Goal: Transaction & Acquisition: Purchase product/service

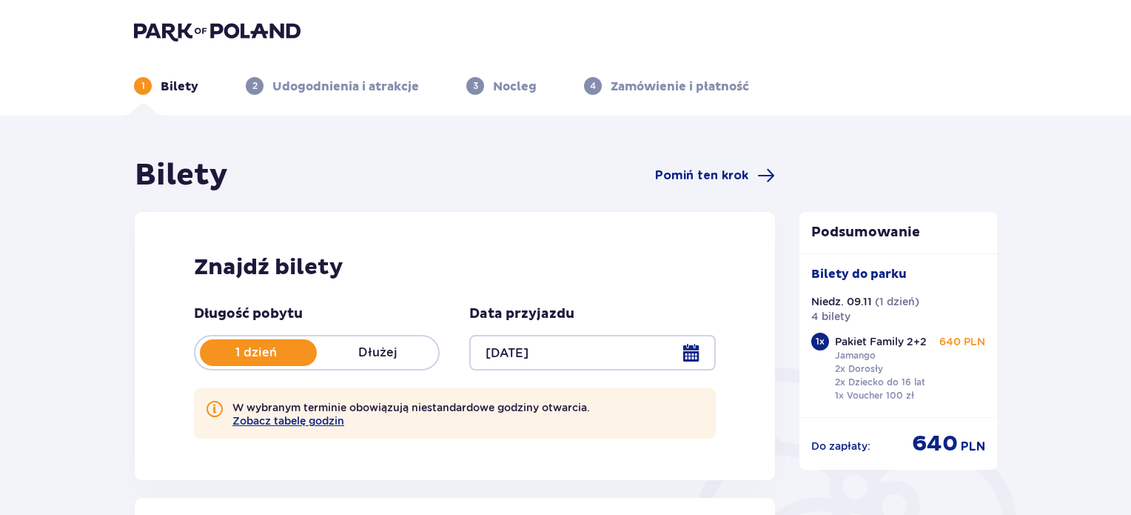
click at [515, 349] on div at bounding box center [592, 353] width 246 height 36
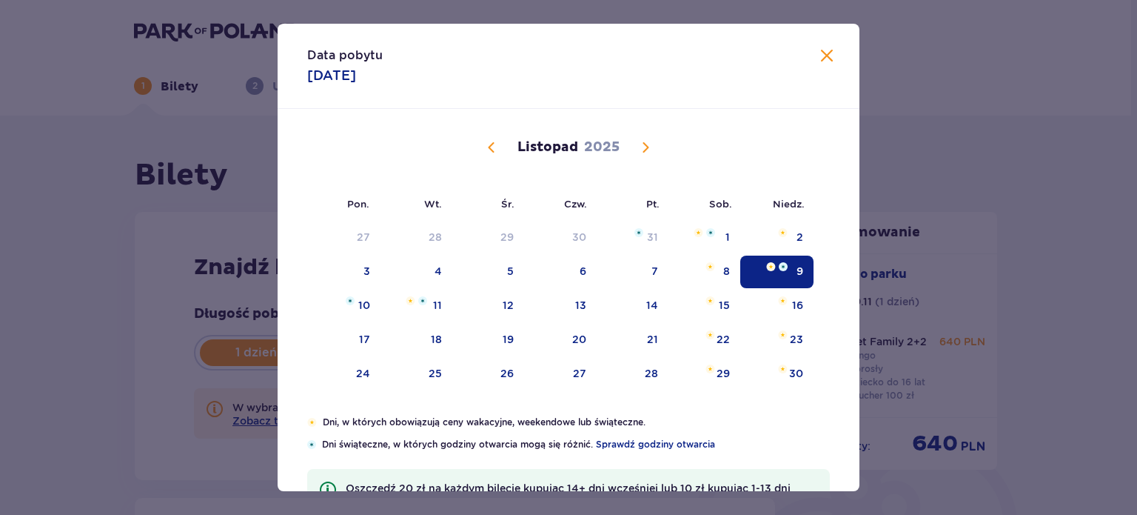
click at [785, 270] on div "9" at bounding box center [776, 271] width 73 height 33
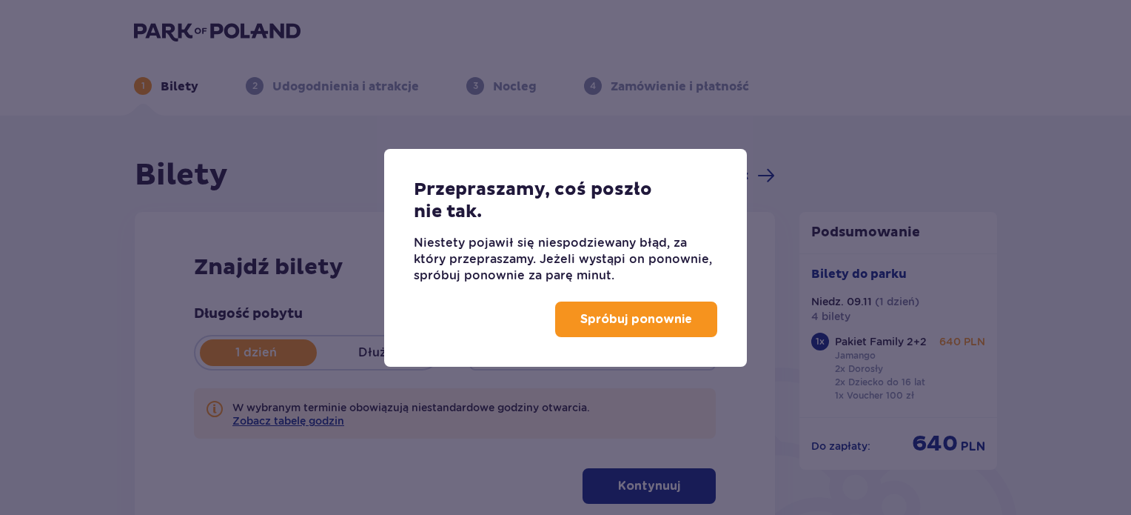
click at [649, 316] on p "Spróbuj ponownie" at bounding box center [636, 319] width 112 height 16
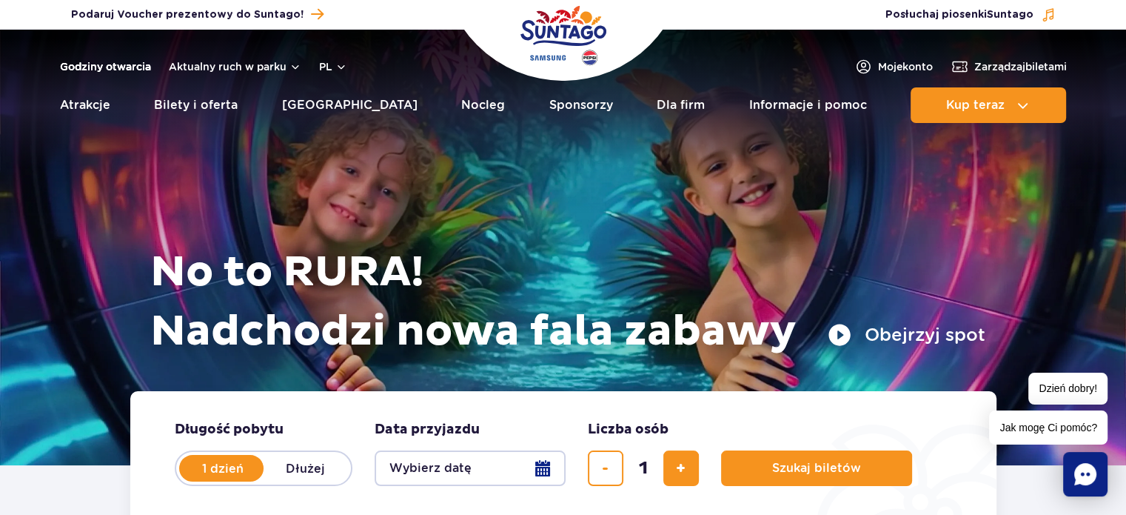
click at [118, 66] on link "Godziny otwarcia" at bounding box center [105, 66] width 91 height 15
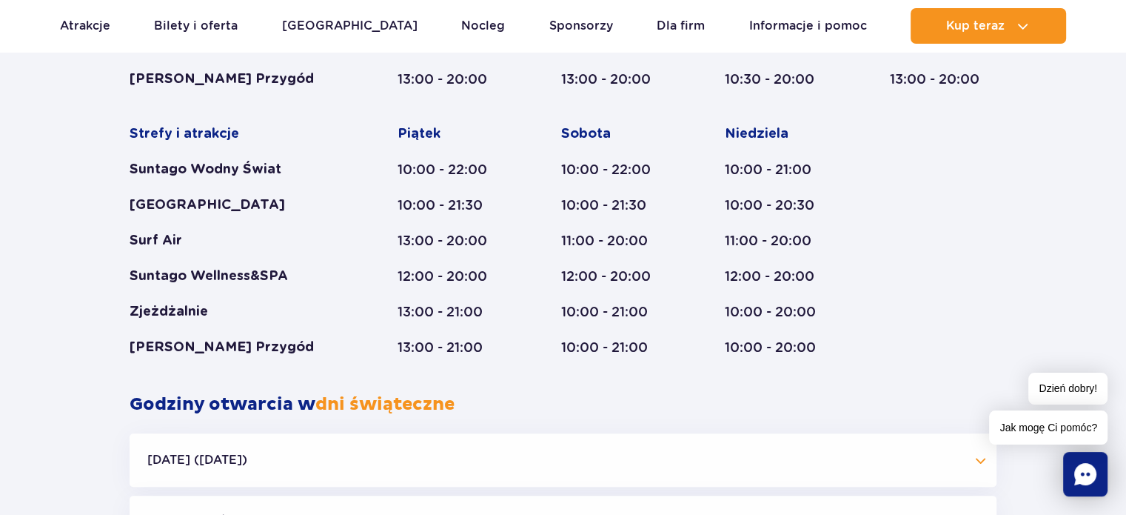
scroll to position [1081, 0]
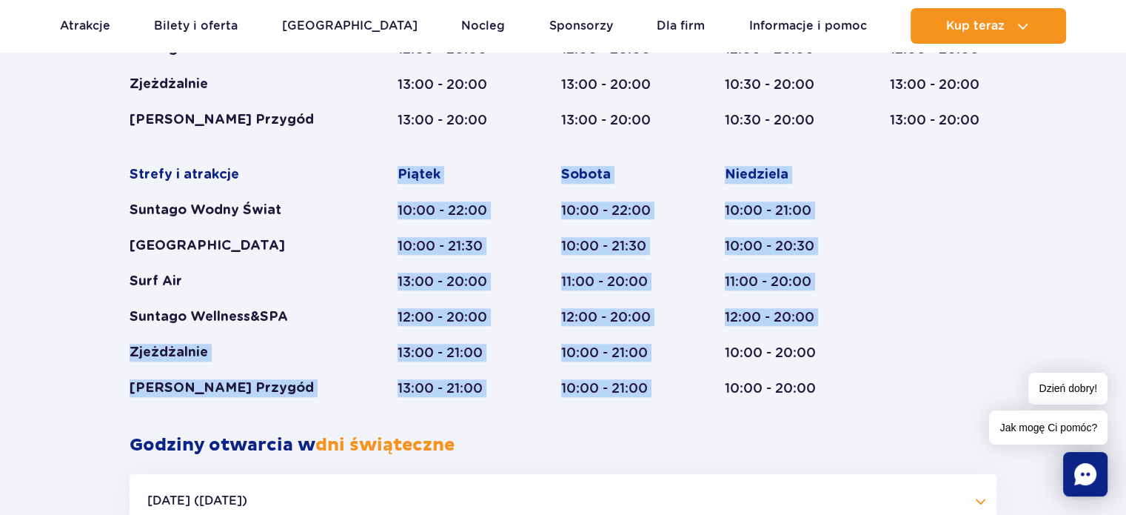
drag, startPoint x: 130, startPoint y: 355, endPoint x: 720, endPoint y: 334, distance: 589.7
click at [720, 334] on div "Strefy i atrakcje Suntago Wodny Świat Crocodile Island Surf Air Suntago Wellnes…" at bounding box center [563, 147] width 867 height 499
click at [678, 341] on div "Strefy i atrakcje Suntago Wodny Świat Crocodile Island Surf Air Suntago Wellnes…" at bounding box center [563, 147] width 867 height 499
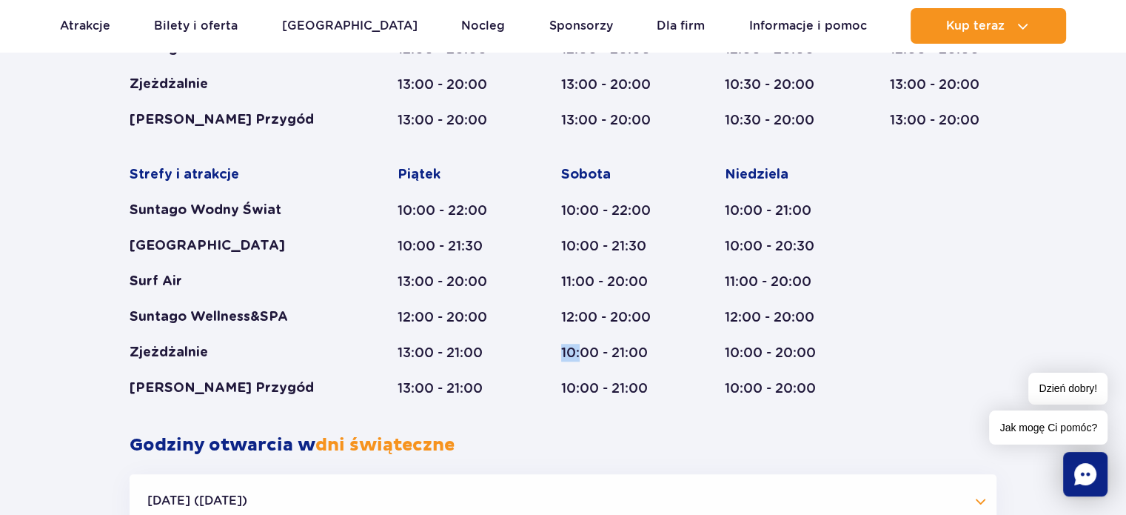
drag, startPoint x: 536, startPoint y: 349, endPoint x: 578, endPoint y: 351, distance: 42.3
click at [578, 351] on div "Strefy i atrakcje Suntago Wodny Świat Crocodile Island Surf Air Suntago Wellnes…" at bounding box center [563, 147] width 867 height 499
click at [835, 345] on div "Strefy i atrakcje Suntago Wodny Świat Crocodile Island Surf Air Suntago Wellnes…" at bounding box center [563, 147] width 867 height 499
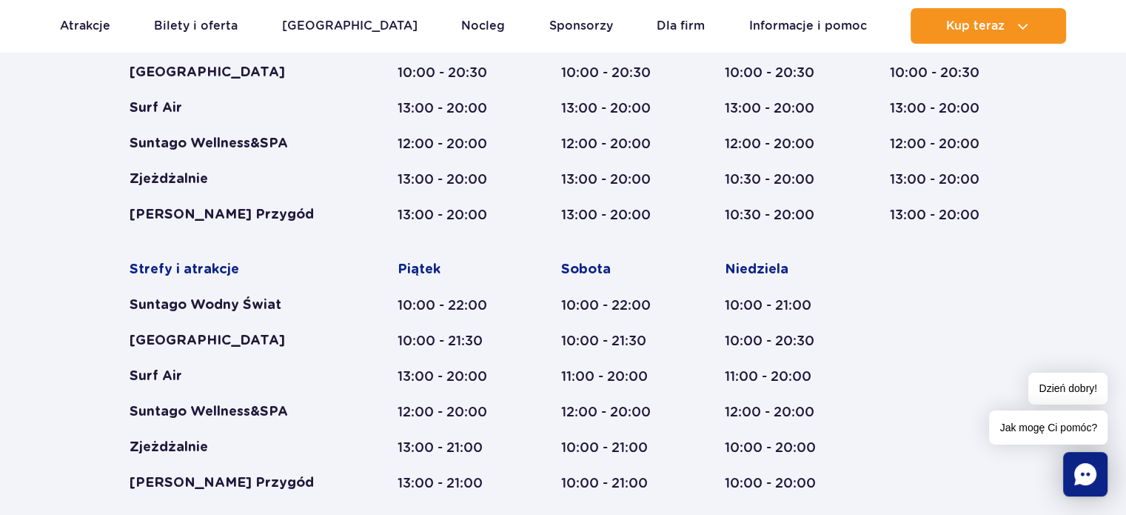
scroll to position [1007, 0]
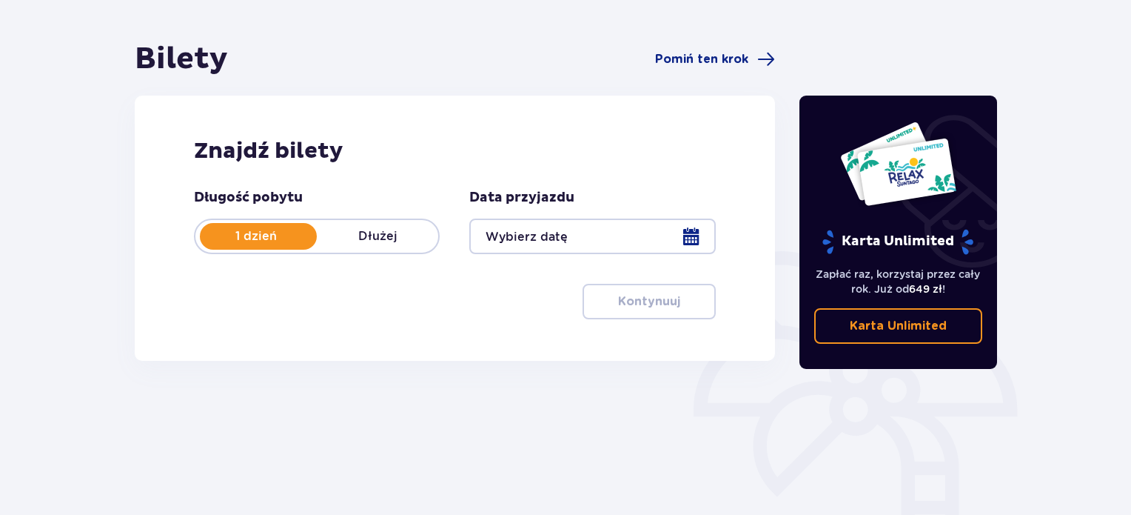
scroll to position [148, 0]
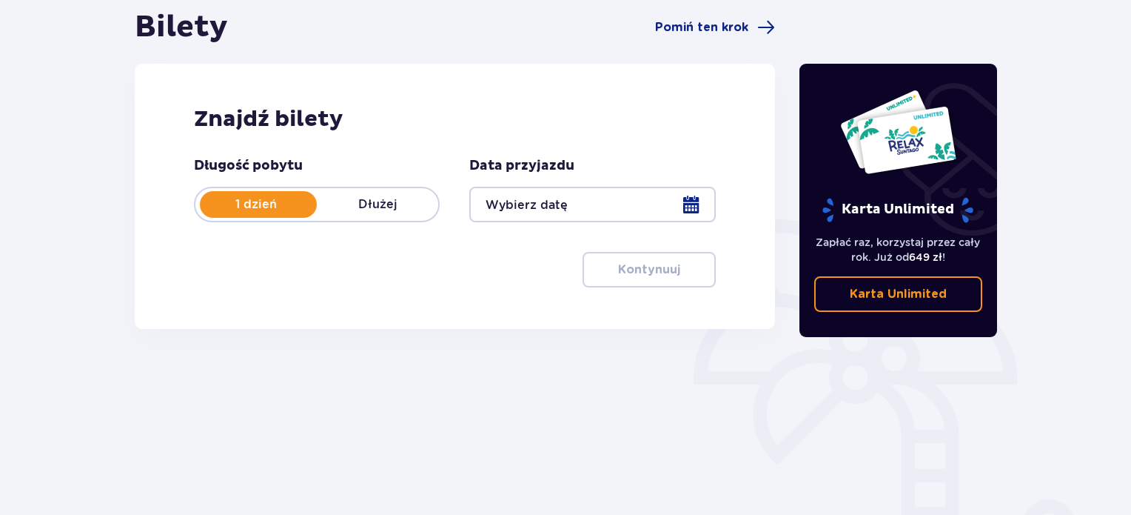
click at [623, 210] on div at bounding box center [592, 205] width 246 height 36
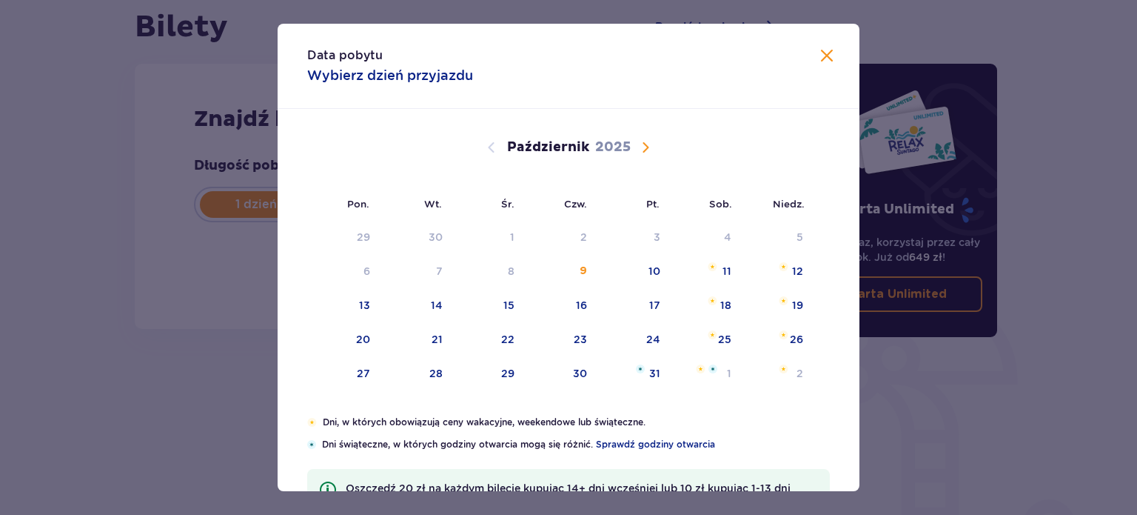
drag, startPoint x: 647, startPoint y: 144, endPoint x: 663, endPoint y: 269, distance: 125.4
click at [649, 146] on span "Następny miesiąc" at bounding box center [646, 147] width 18 height 18
click at [797, 270] on div "9" at bounding box center [800, 271] width 7 height 15
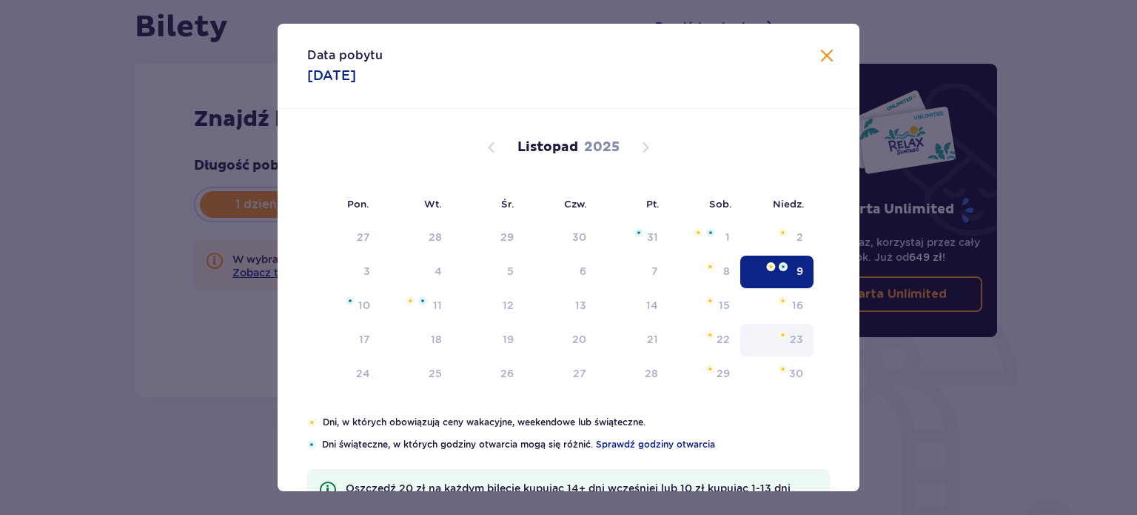
type input "09.11.25"
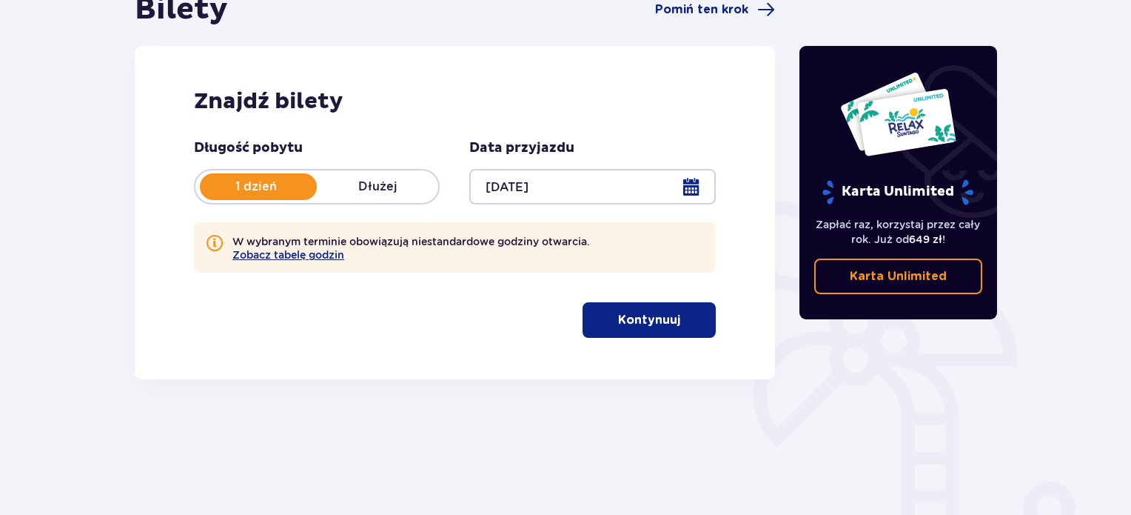
scroll to position [166, 0]
click at [657, 326] on p "Kontynuuj" at bounding box center [649, 320] width 62 height 16
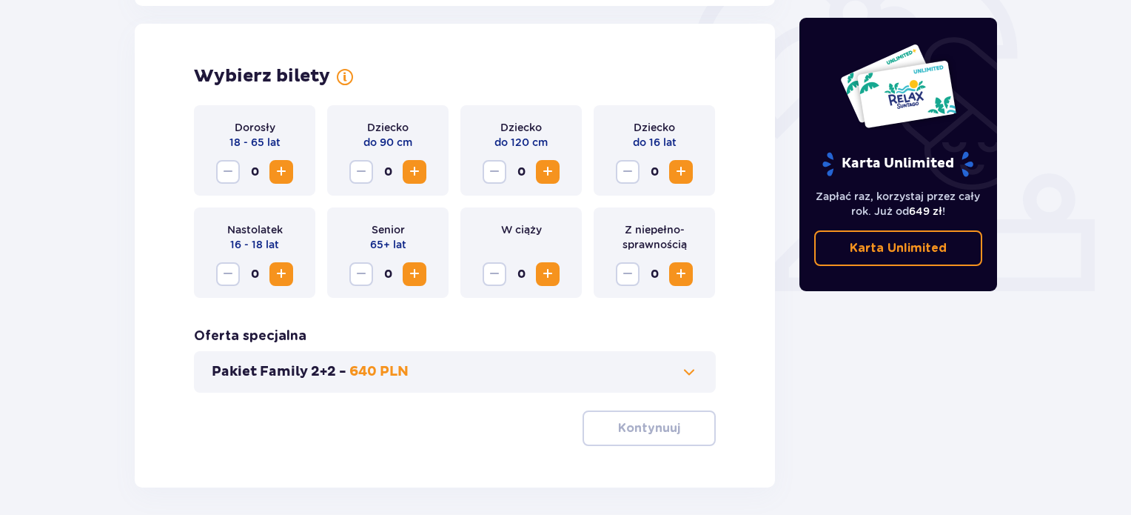
scroll to position [480, 0]
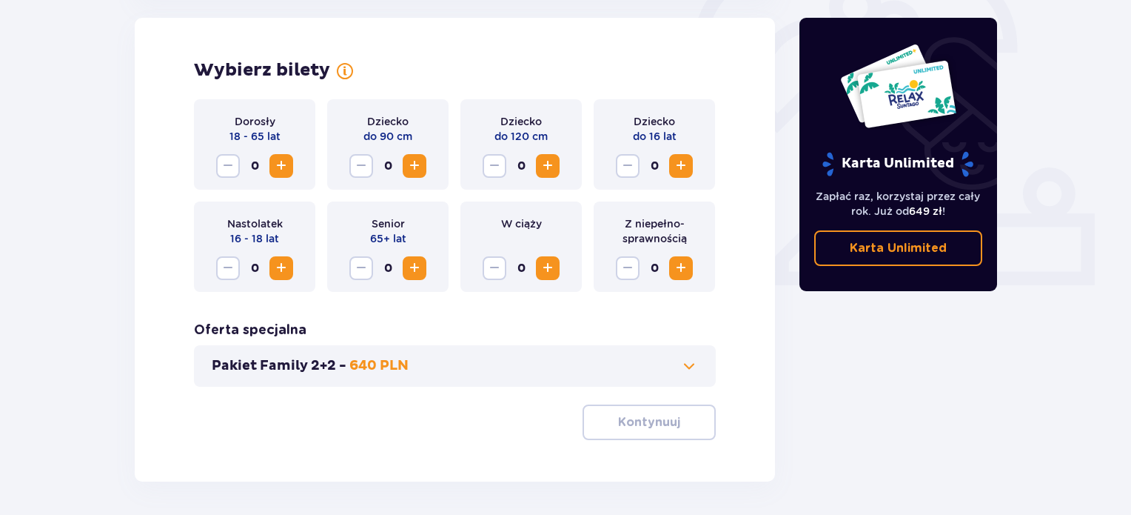
click at [280, 159] on span "Zwiększ" at bounding box center [281, 166] width 18 height 18
click at [685, 172] on span "Zwiększ" at bounding box center [681, 166] width 18 height 18
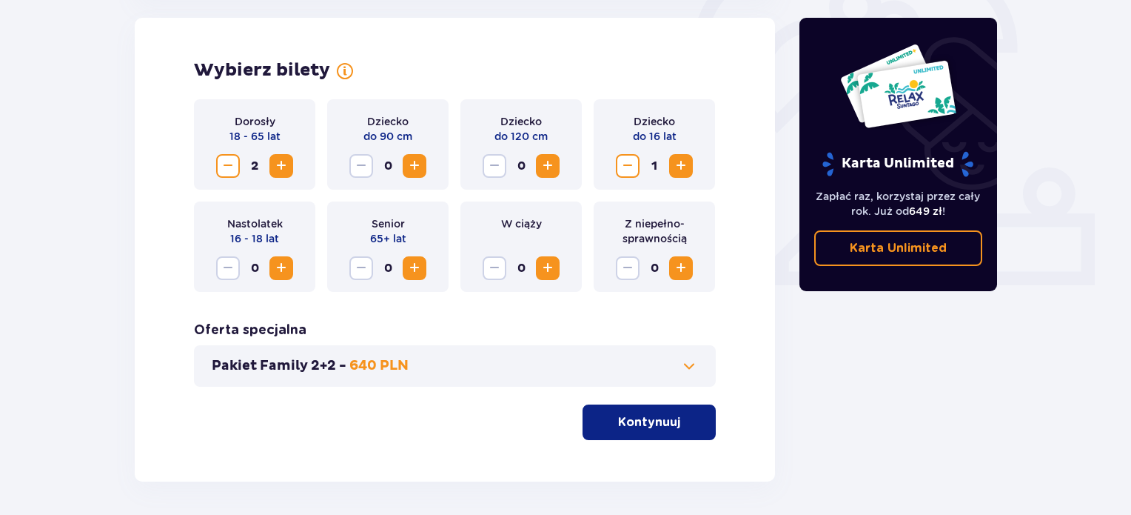
click at [685, 172] on span "Zwiększ" at bounding box center [681, 166] width 18 height 18
click at [684, 362] on span at bounding box center [689, 366] width 18 height 18
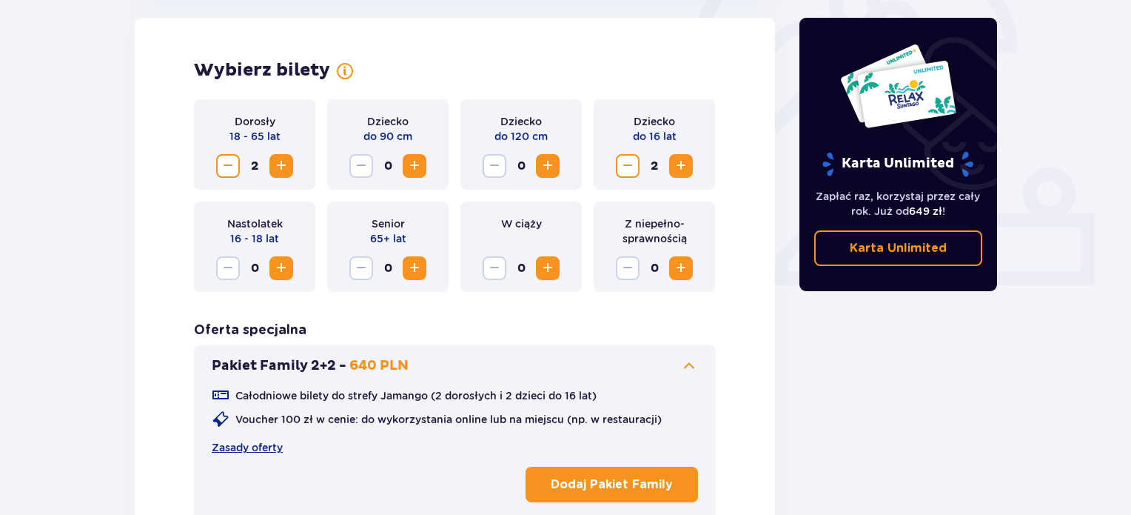
scroll to position [586, 0]
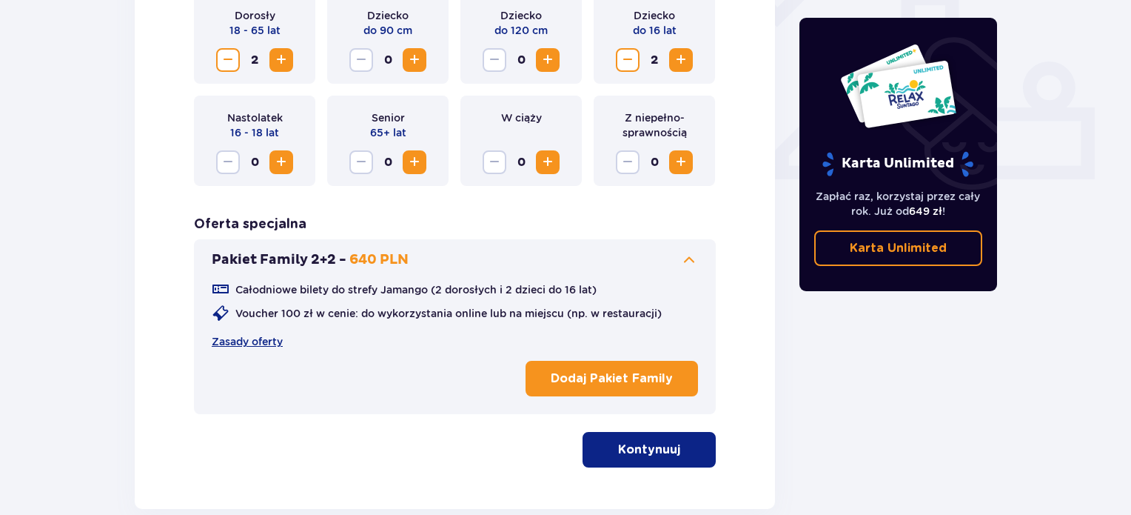
drag, startPoint x: 308, startPoint y: 257, endPoint x: 394, endPoint y: 266, distance: 86.3
click at [394, 266] on div "Pakiet Family 2+2 - 640 PLN" at bounding box center [310, 260] width 197 height 18
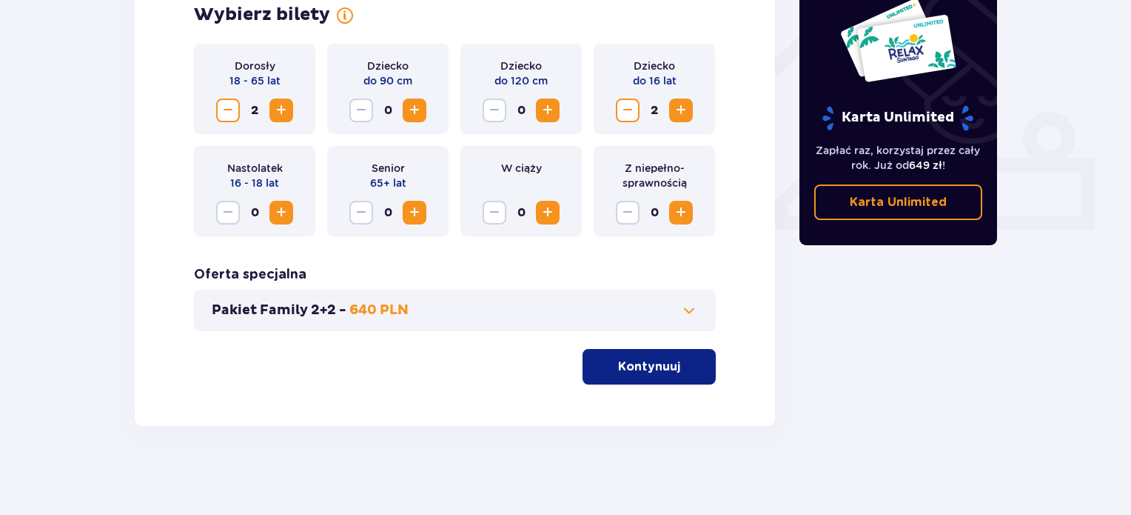
click at [357, 307] on p "640 PLN" at bounding box center [378, 310] width 59 height 18
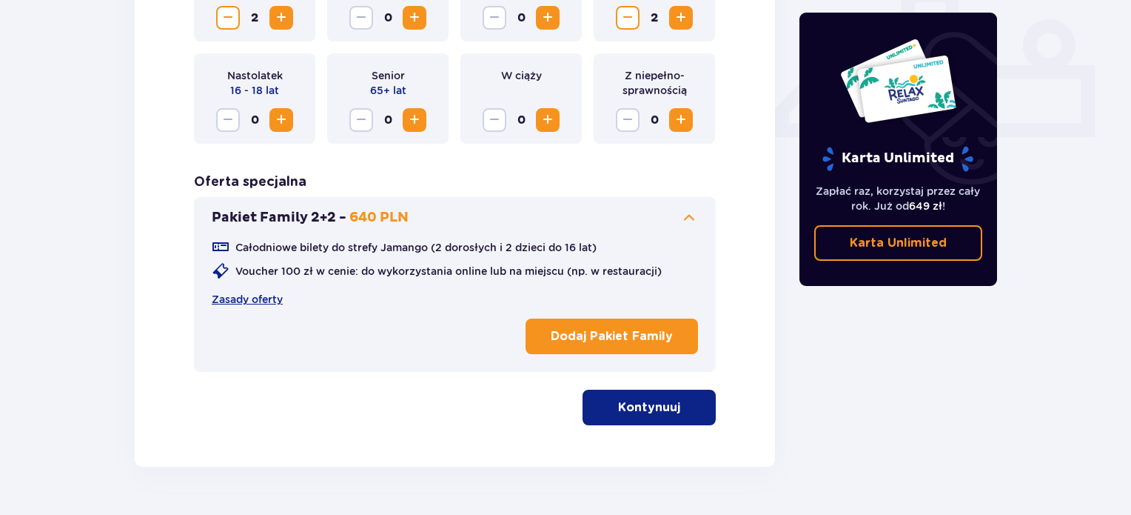
scroll to position [669, 0]
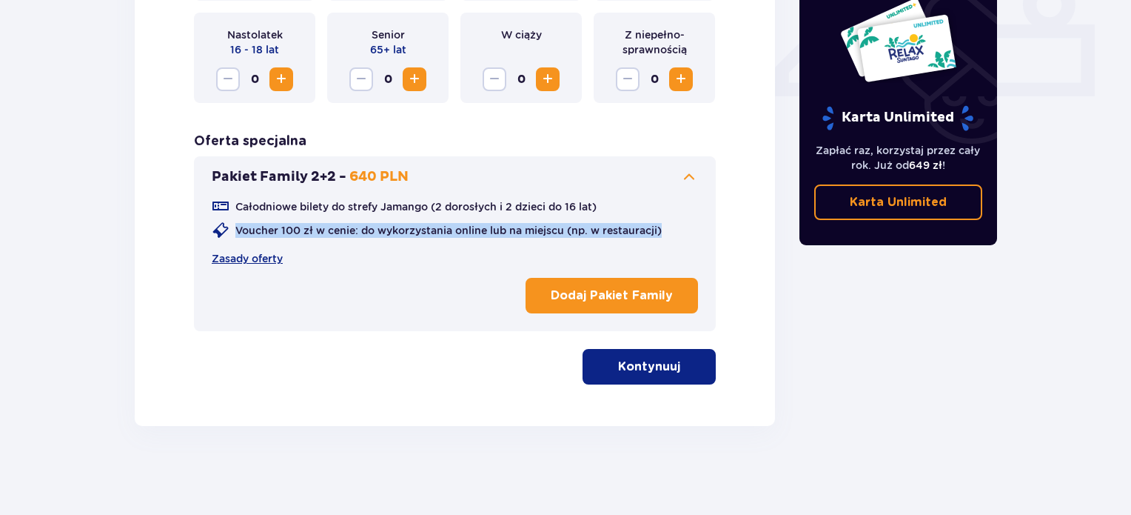
drag, startPoint x: 238, startPoint y: 231, endPoint x: 663, endPoint y: 218, distance: 425.1
click at [663, 218] on div "Całodniowe bilety do strefy Jamango (2 dorosłych i 2 dzieci do 16 lat) Voucher …" at bounding box center [455, 232] width 486 height 68
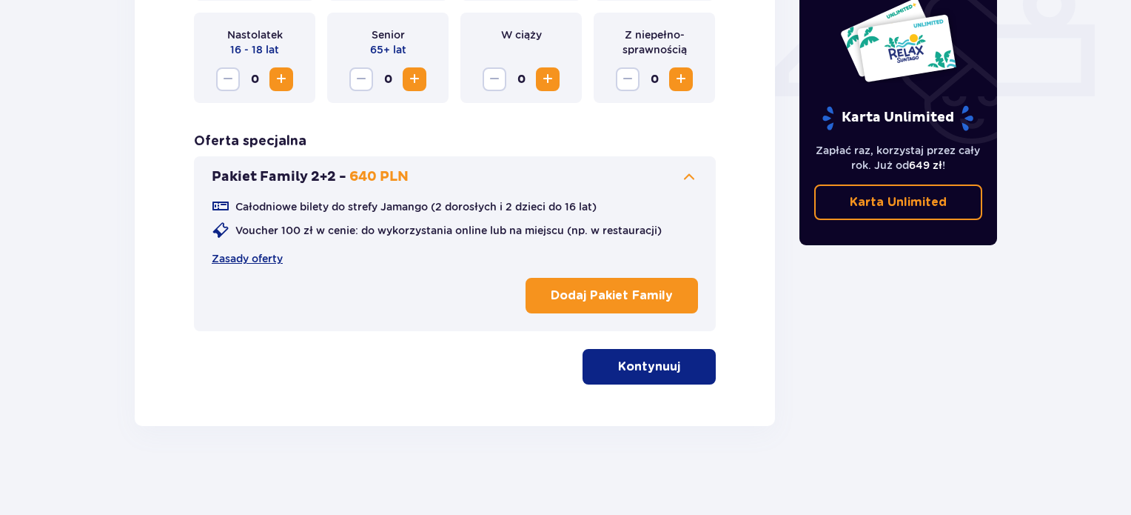
click at [153, 367] on div "Wybierz bilety Dorosły 18 - 65 lat 2 Dziecko do 90 cm 0 Dziecko do 120 cm 0 Dzi…" at bounding box center [455, 127] width 640 height 597
click at [665, 294] on p "Dodaj Pakiet Family" at bounding box center [612, 295] width 122 height 16
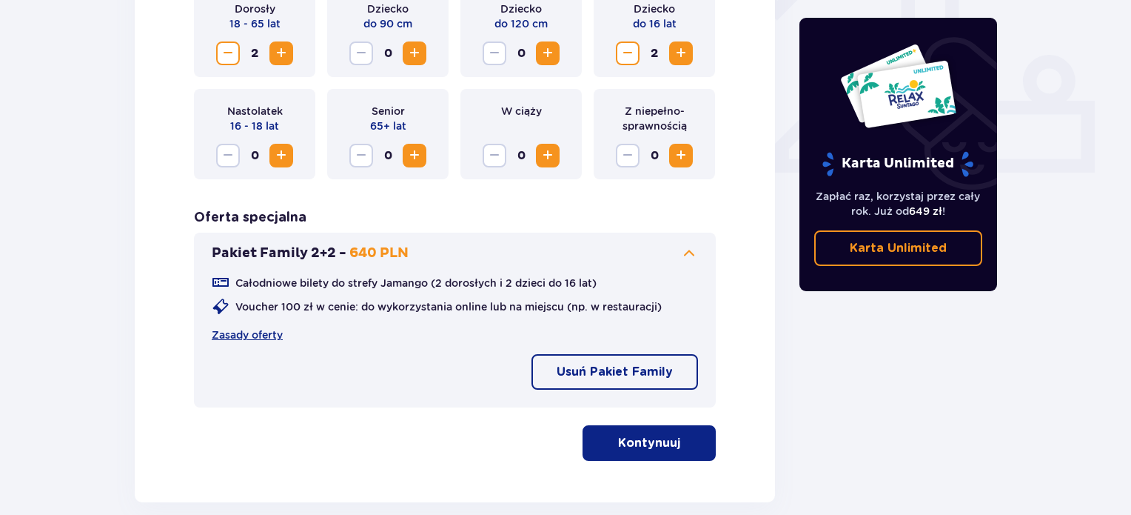
scroll to position [595, 0]
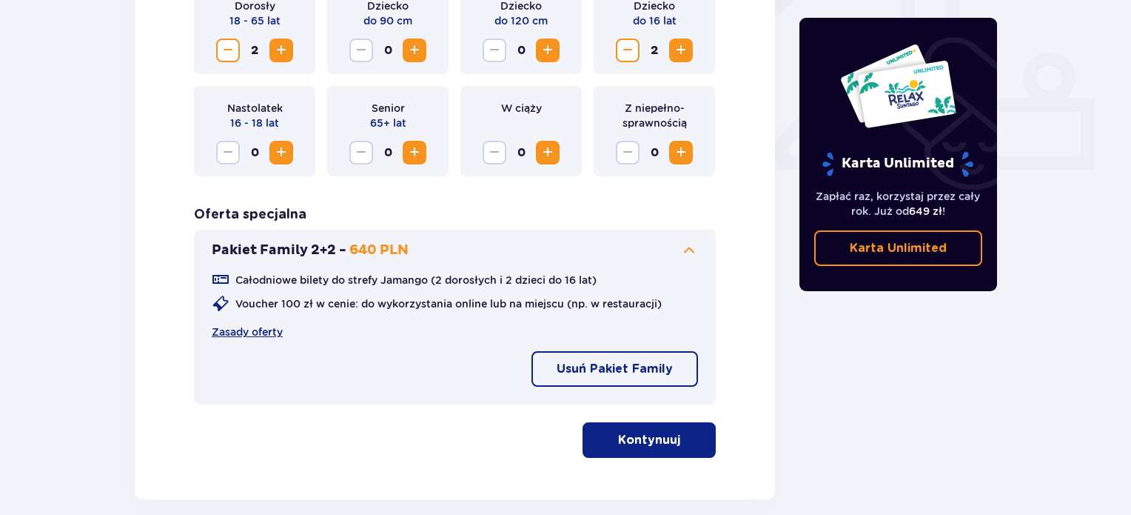
click at [663, 437] on p "Kontynuuj" at bounding box center [649, 440] width 62 height 16
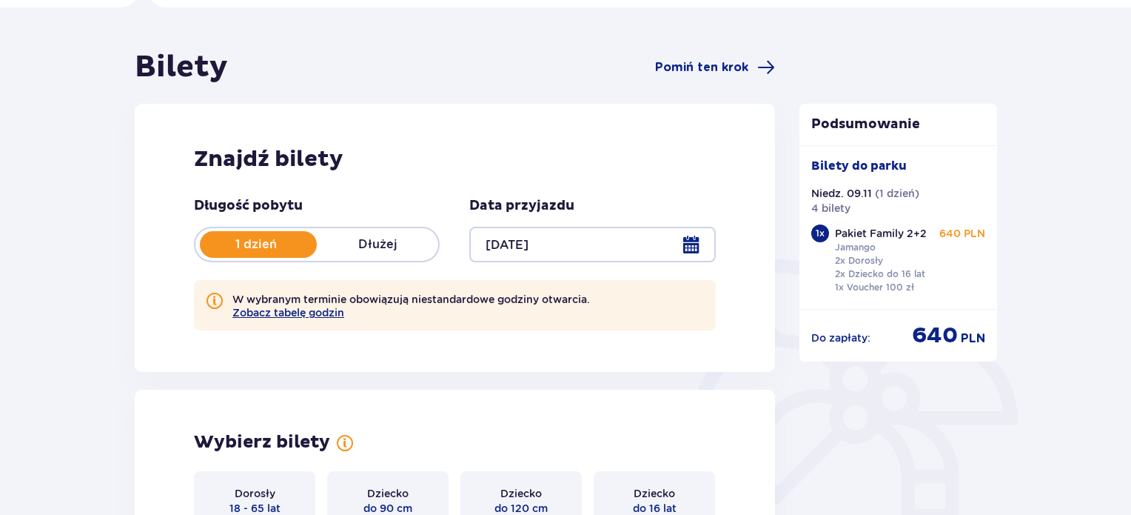
scroll to position [148, 0]
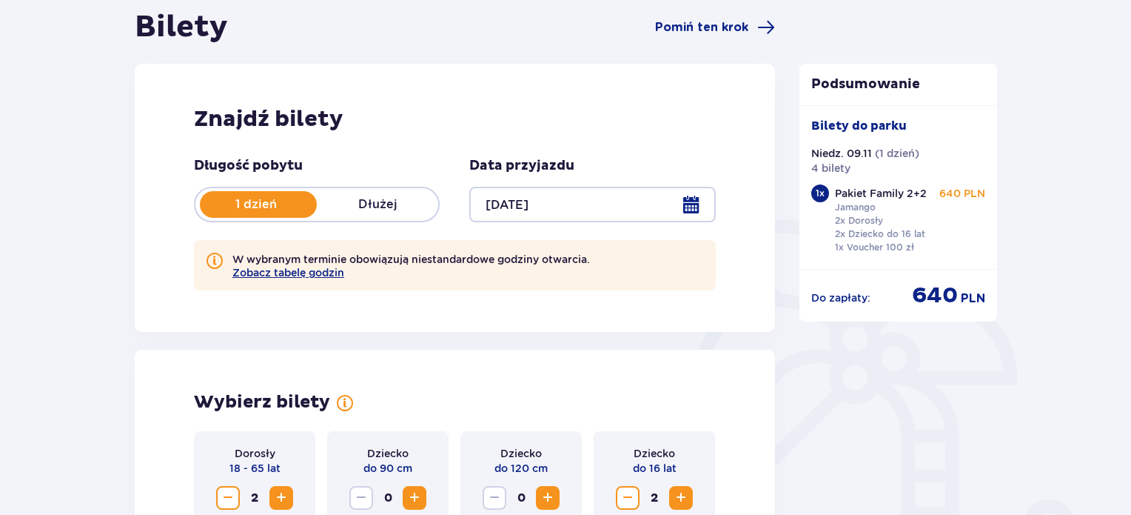
click at [931, 298] on span "640" at bounding box center [935, 295] width 46 height 28
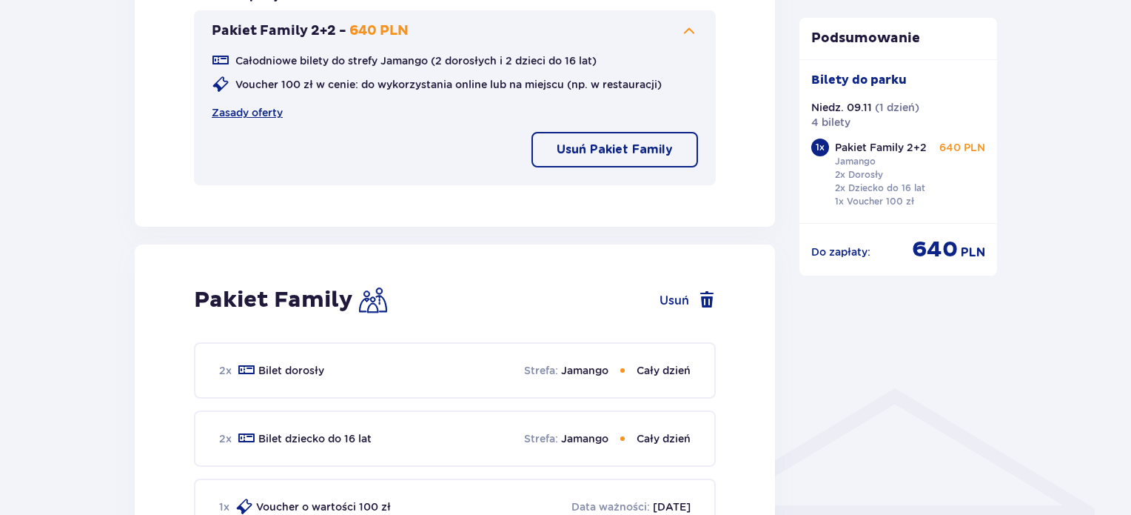
scroll to position [0, 0]
